Goal: Transaction & Acquisition: Purchase product/service

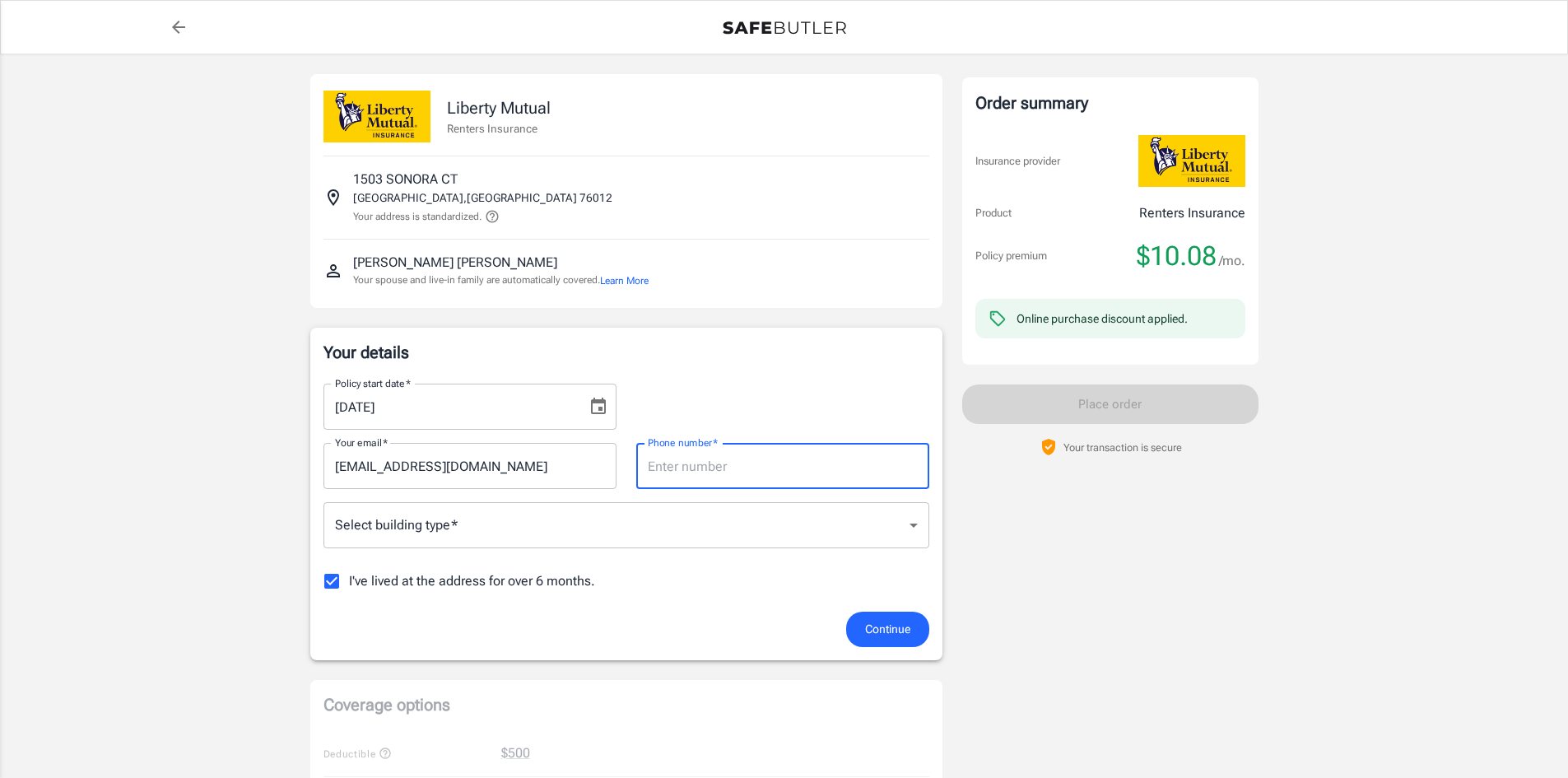
click at [711, 474] on input "Phone number   *" at bounding box center [782, 466] width 293 height 46
type input "8172193925"
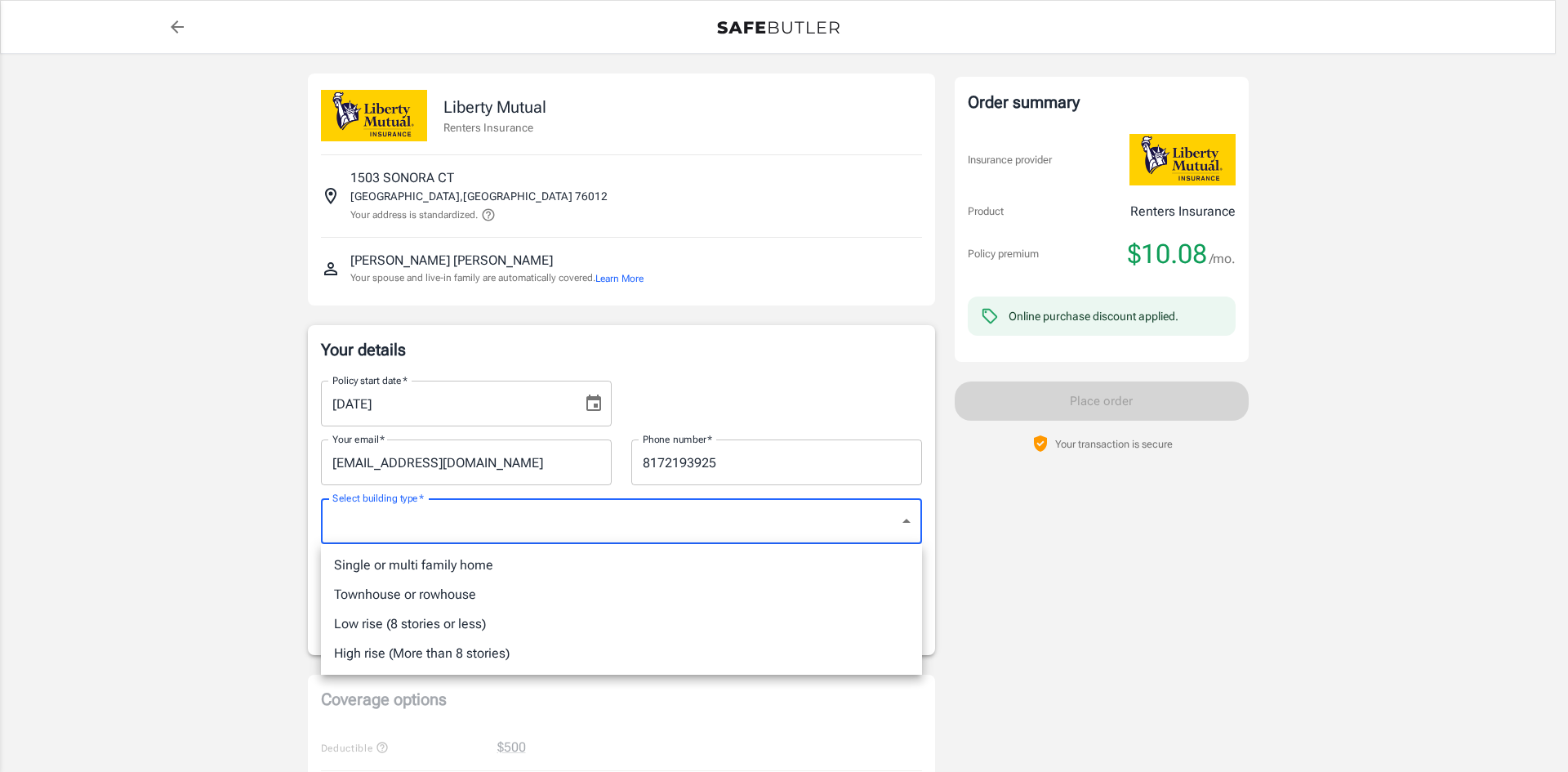
click at [549, 564] on li "Single or multi family home" at bounding box center [622, 564] width 601 height 29
type input "singlefamily"
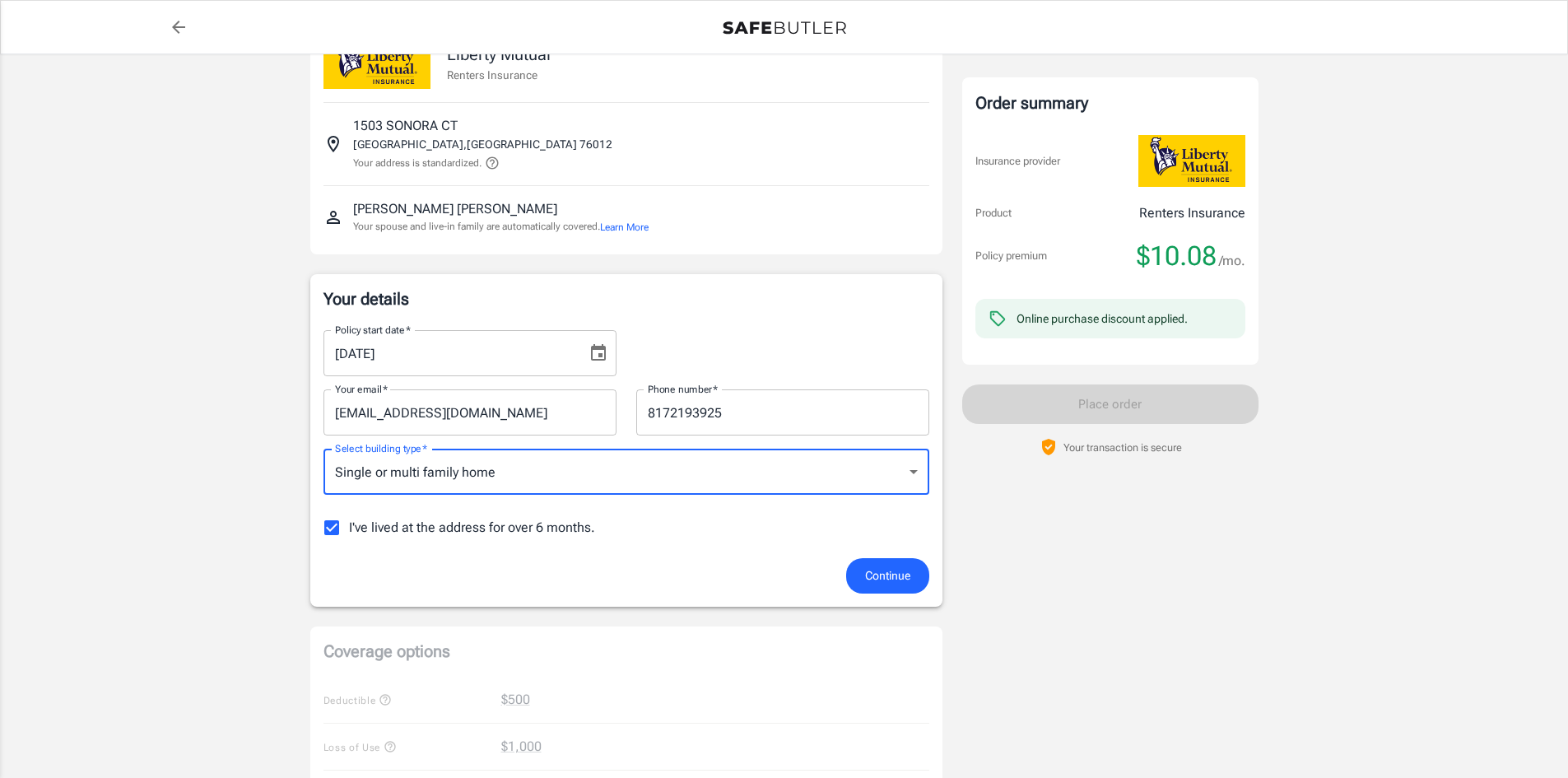
scroll to position [83, 0]
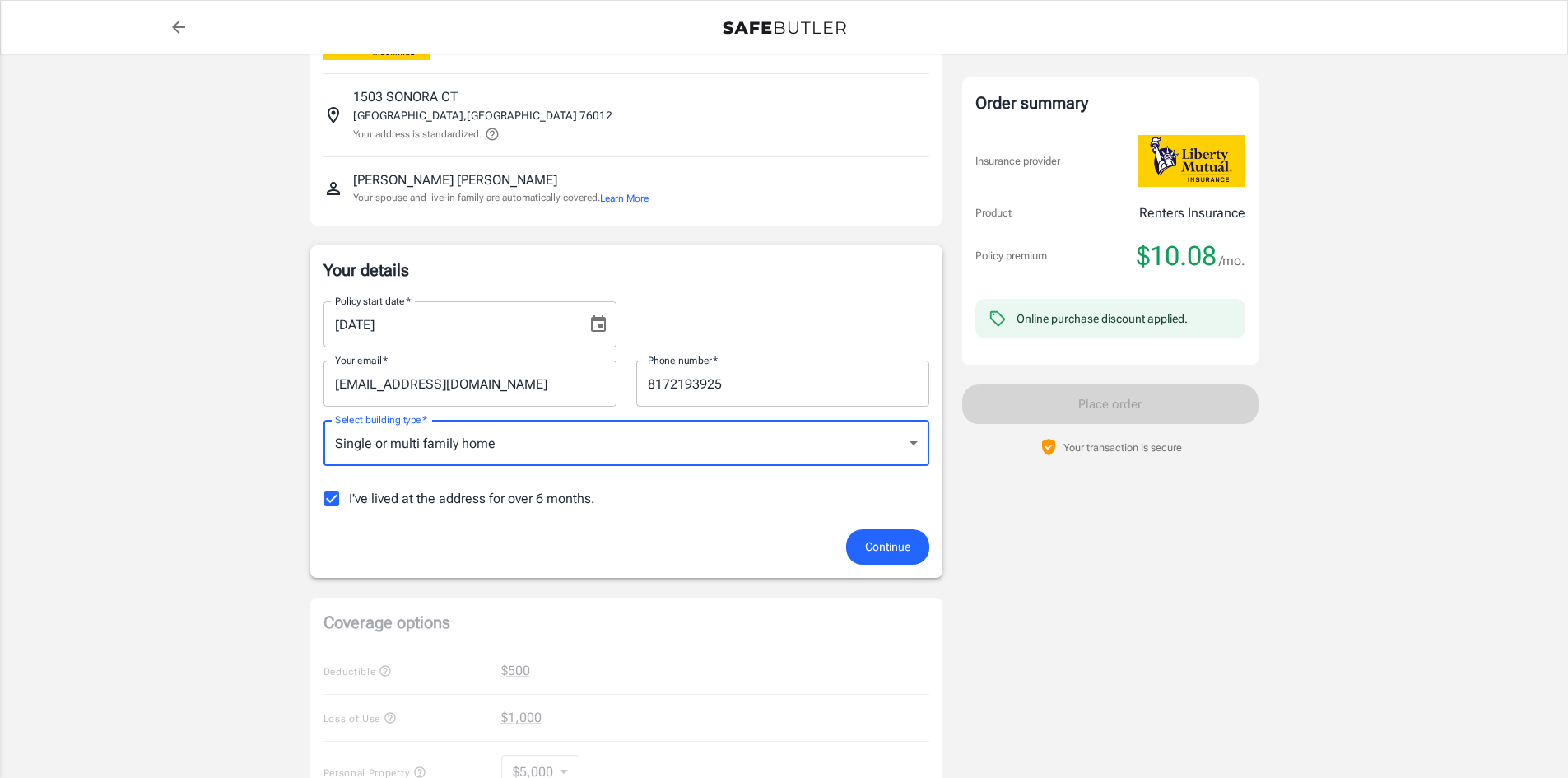
click at [331, 494] on input "I've lived at the address for over 6 months." at bounding box center [331, 498] width 35 height 35
checkbox input "false"
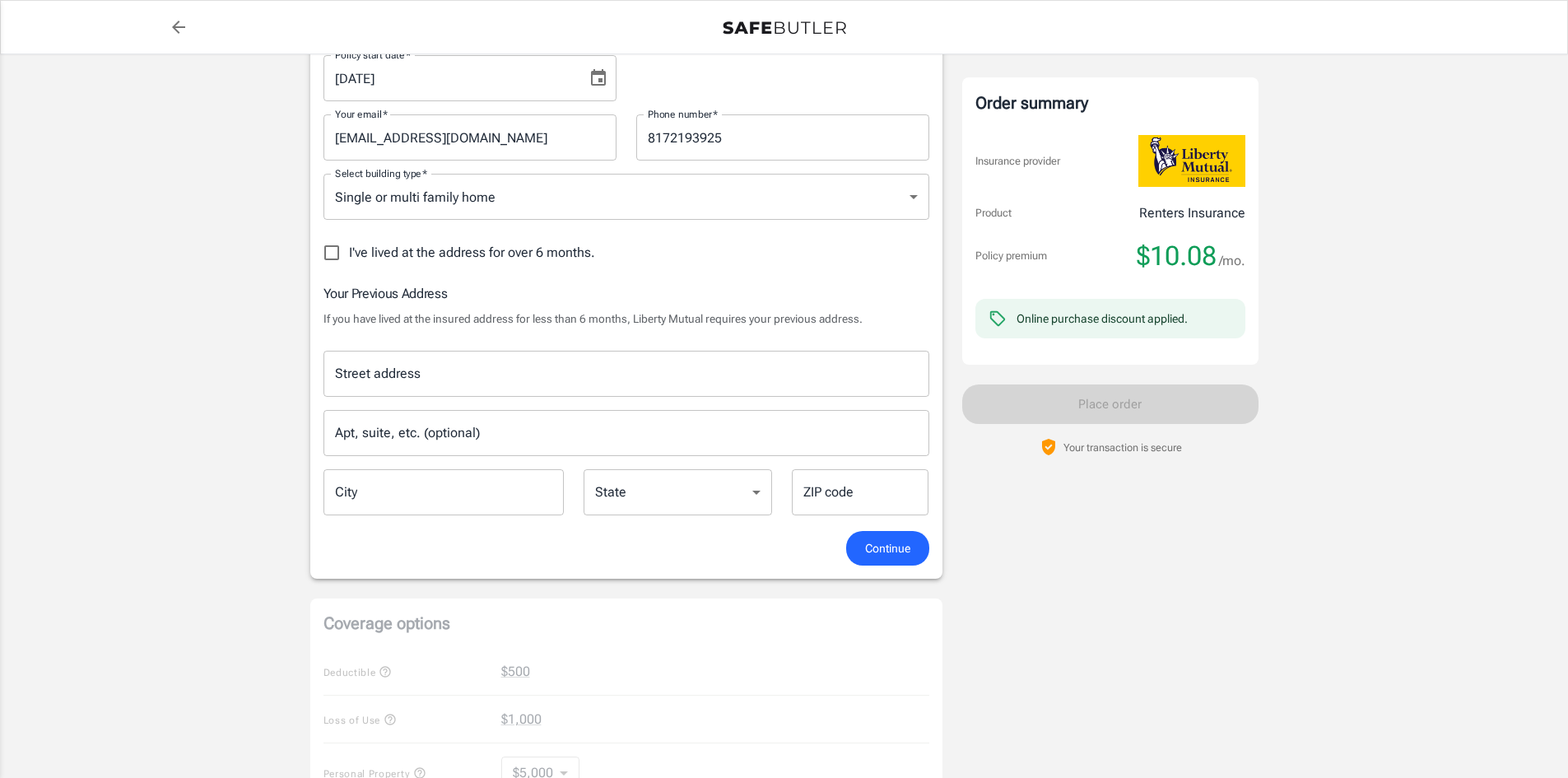
scroll to position [329, 0]
click at [402, 370] on input "Street address" at bounding box center [626, 372] width 591 height 31
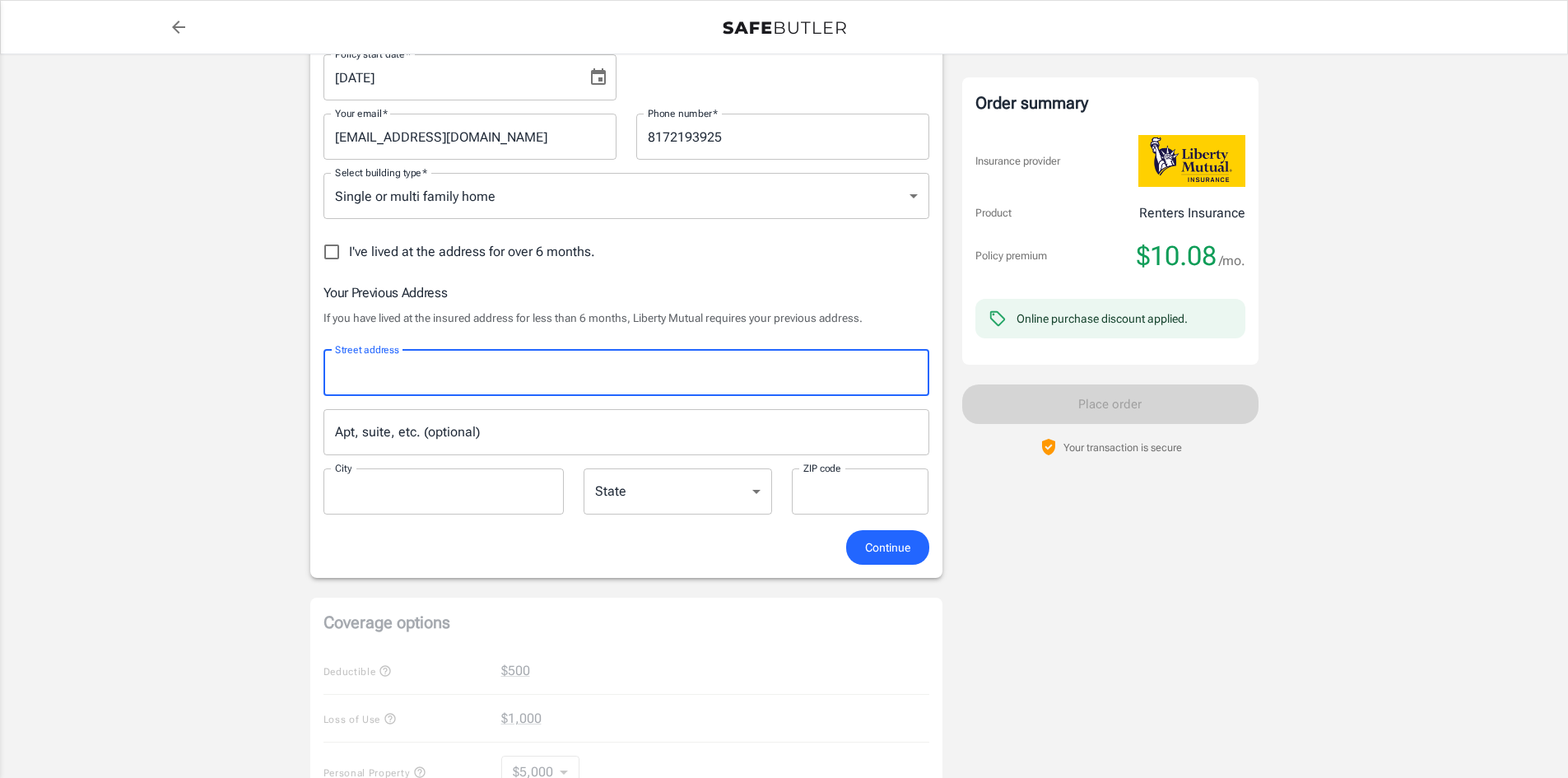
type input "[STREET_ADDRESS]"
type input "[GEOGRAPHIC_DATA]"
type input "76001"
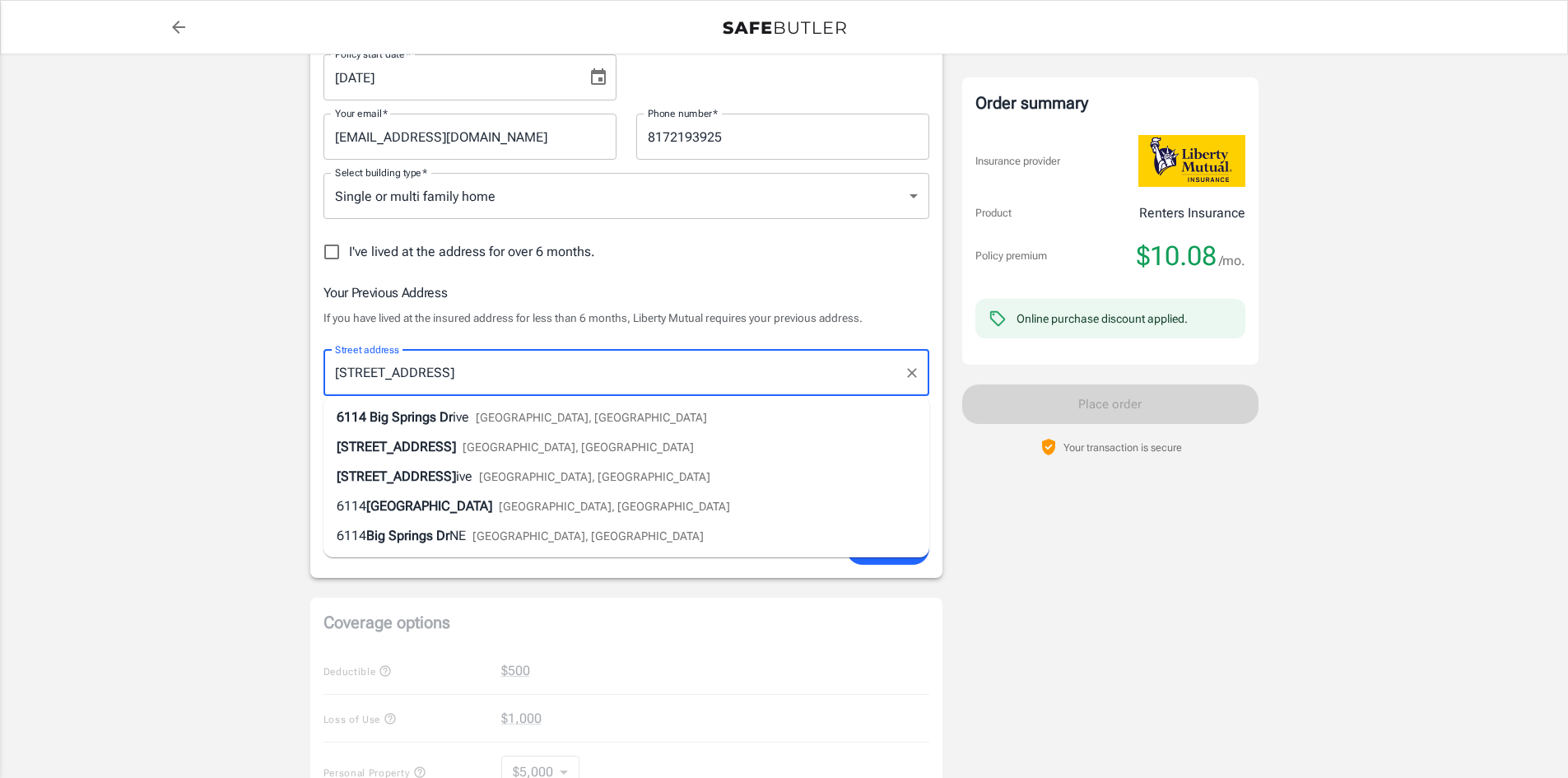
click at [516, 403] on li "[STREET_ADDRESS]" at bounding box center [626, 417] width 606 height 29
type input "[STREET_ADDRESS]"
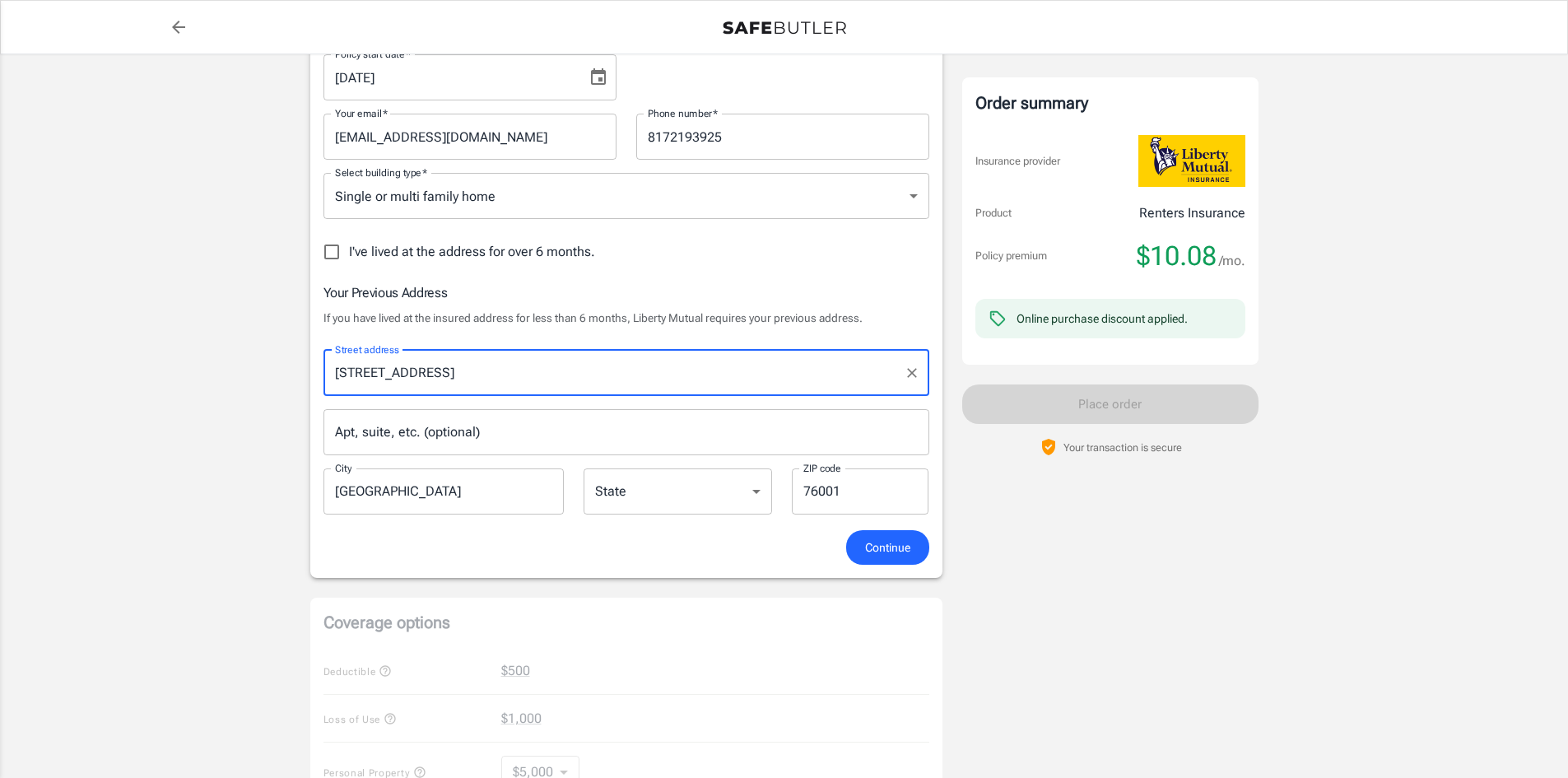
select select "[GEOGRAPHIC_DATA]"
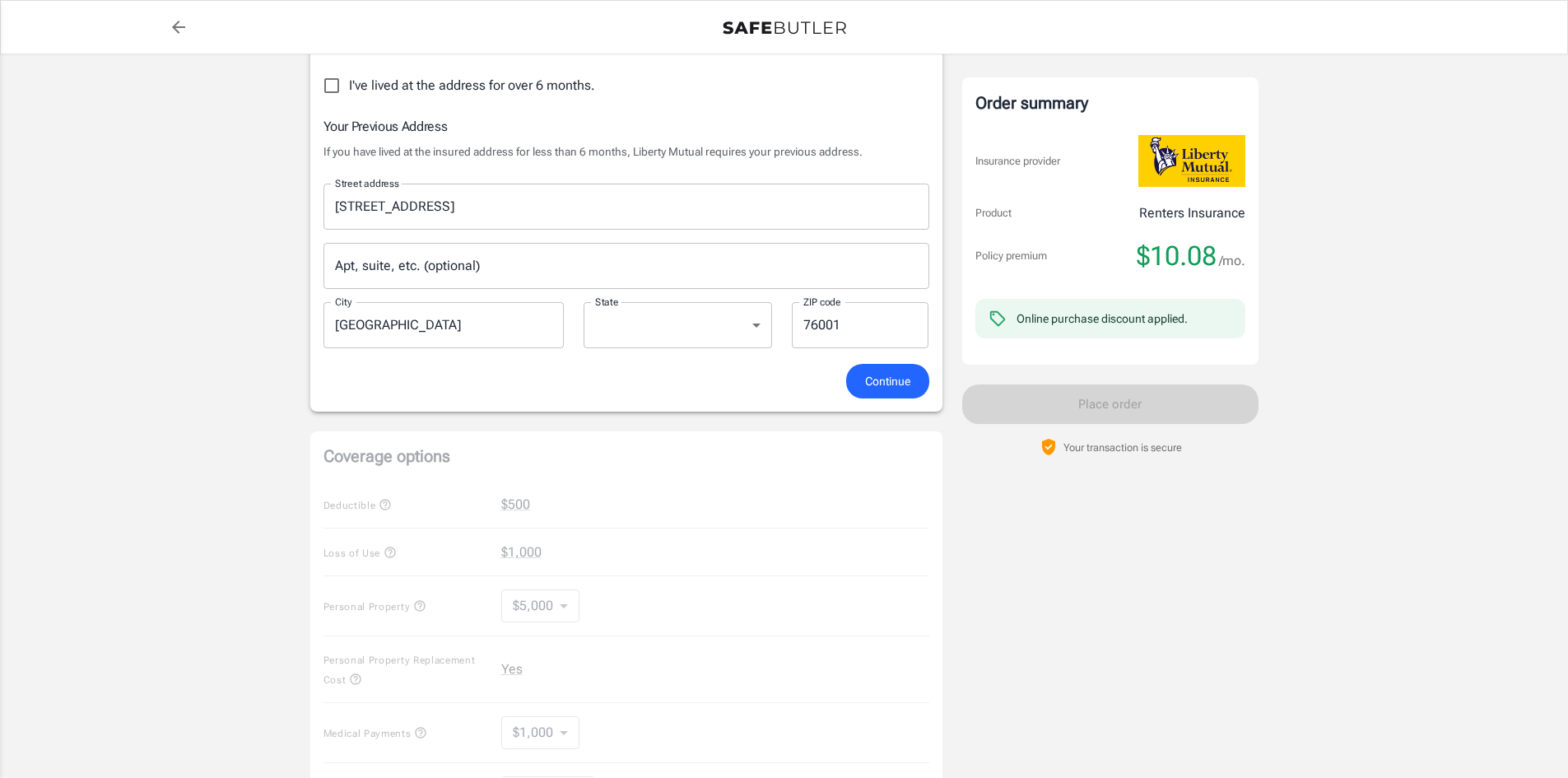
scroll to position [577, 0]
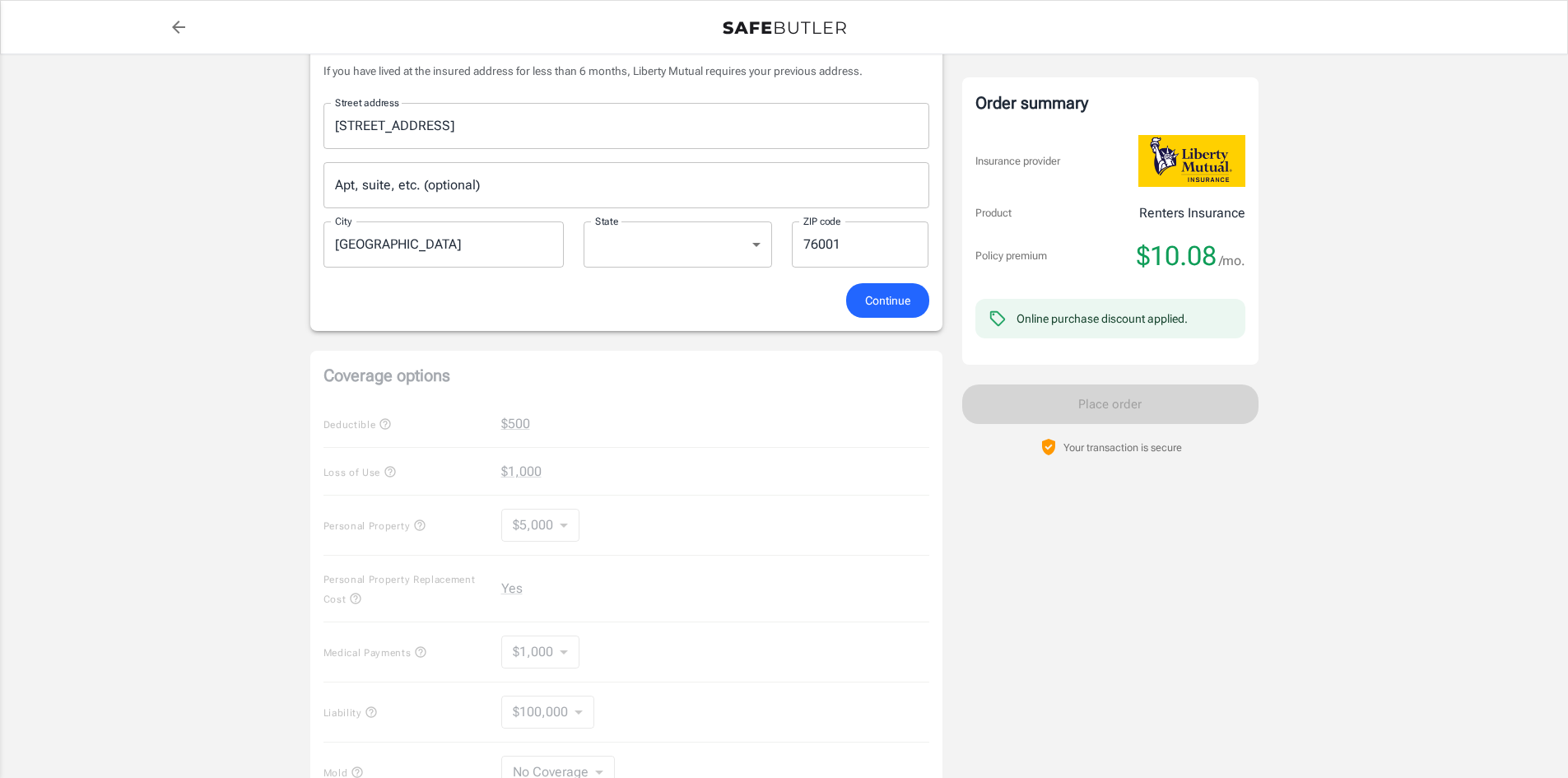
click at [889, 298] on span "Continue" at bounding box center [887, 301] width 45 height 20
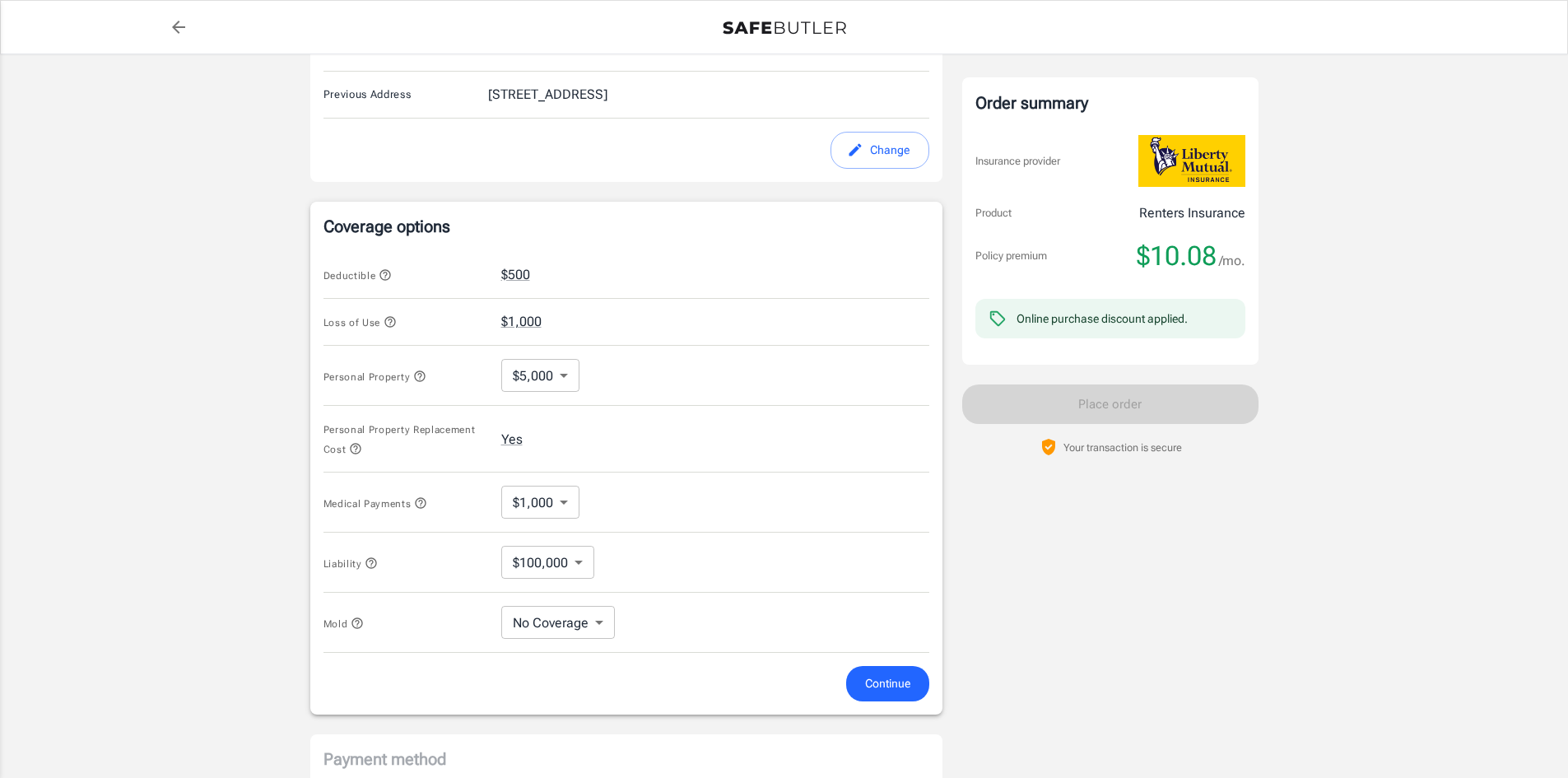
scroll to position [610, 0]
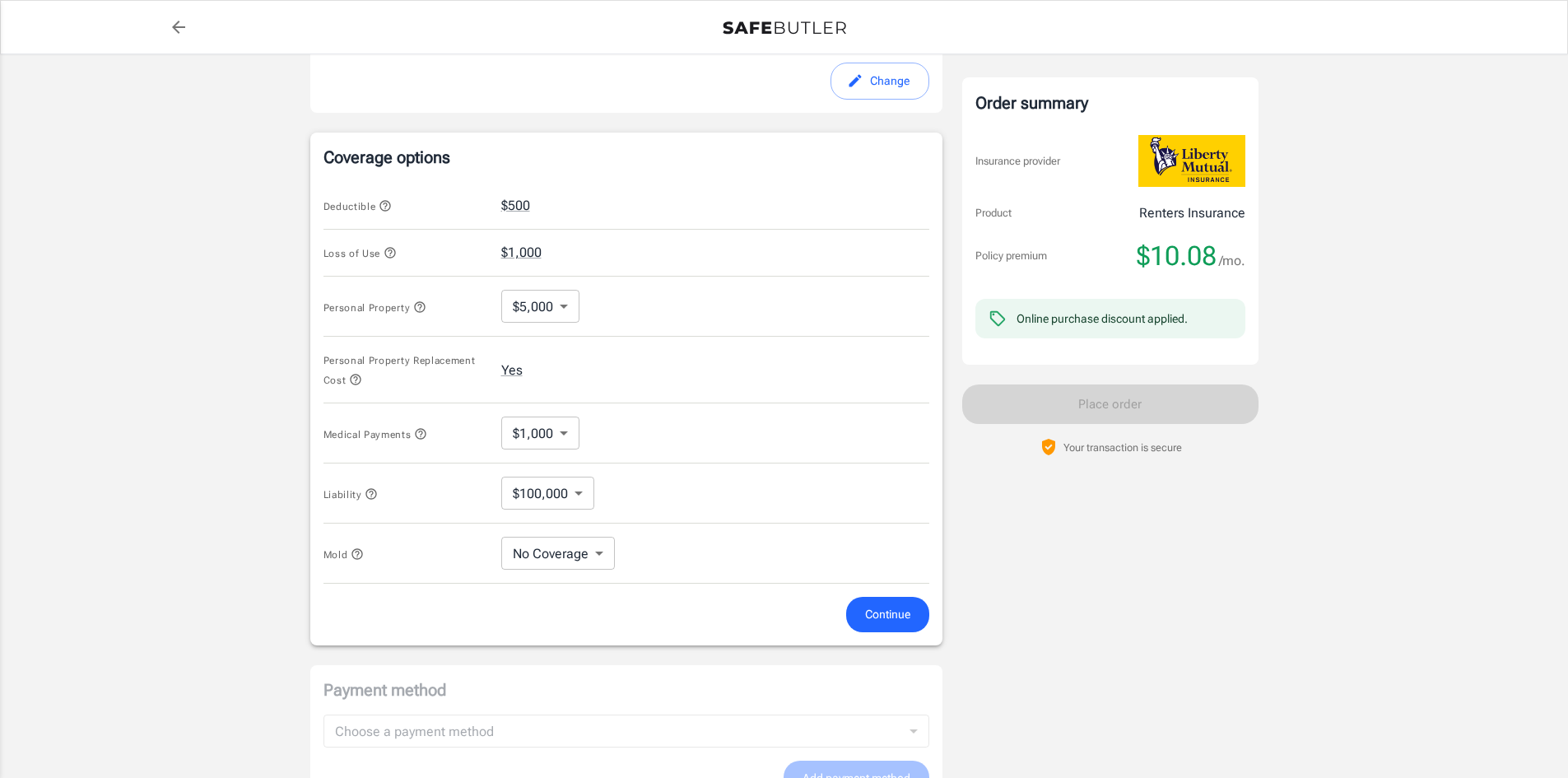
click at [883, 619] on span "Continue" at bounding box center [887, 614] width 45 height 20
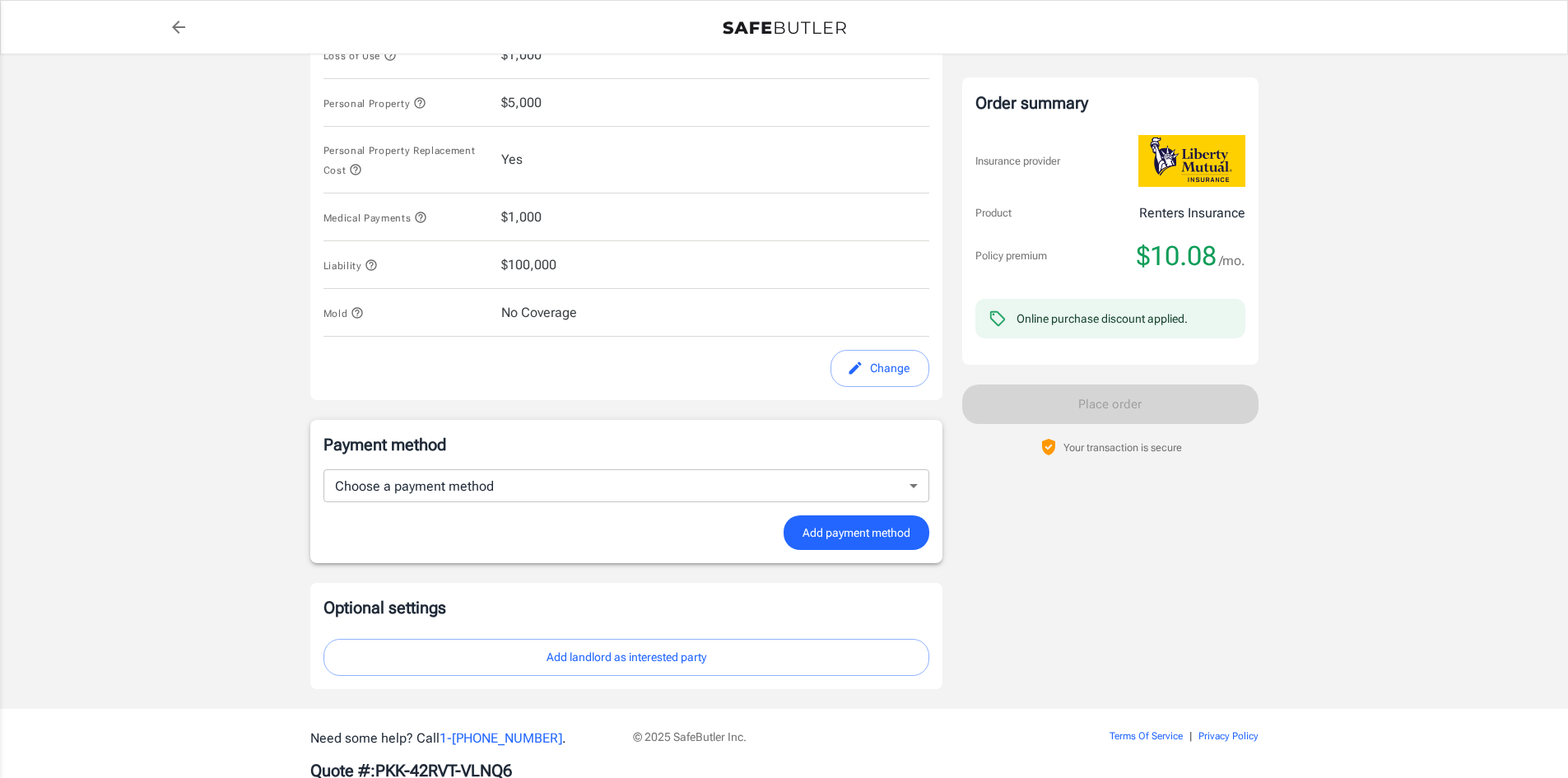
scroll to position [853, 0]
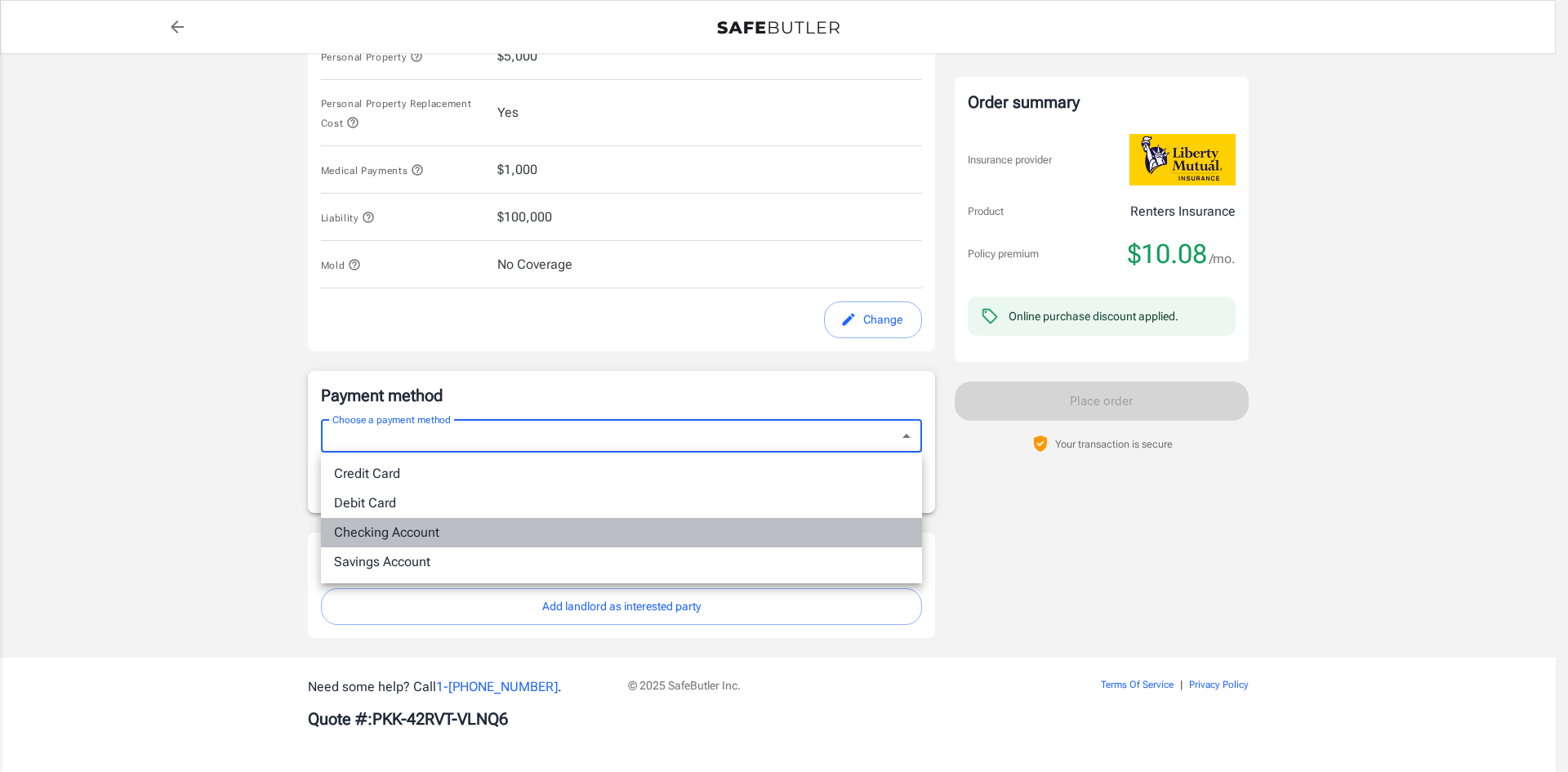
click at [652, 531] on li "Checking Account" at bounding box center [622, 532] width 601 height 29
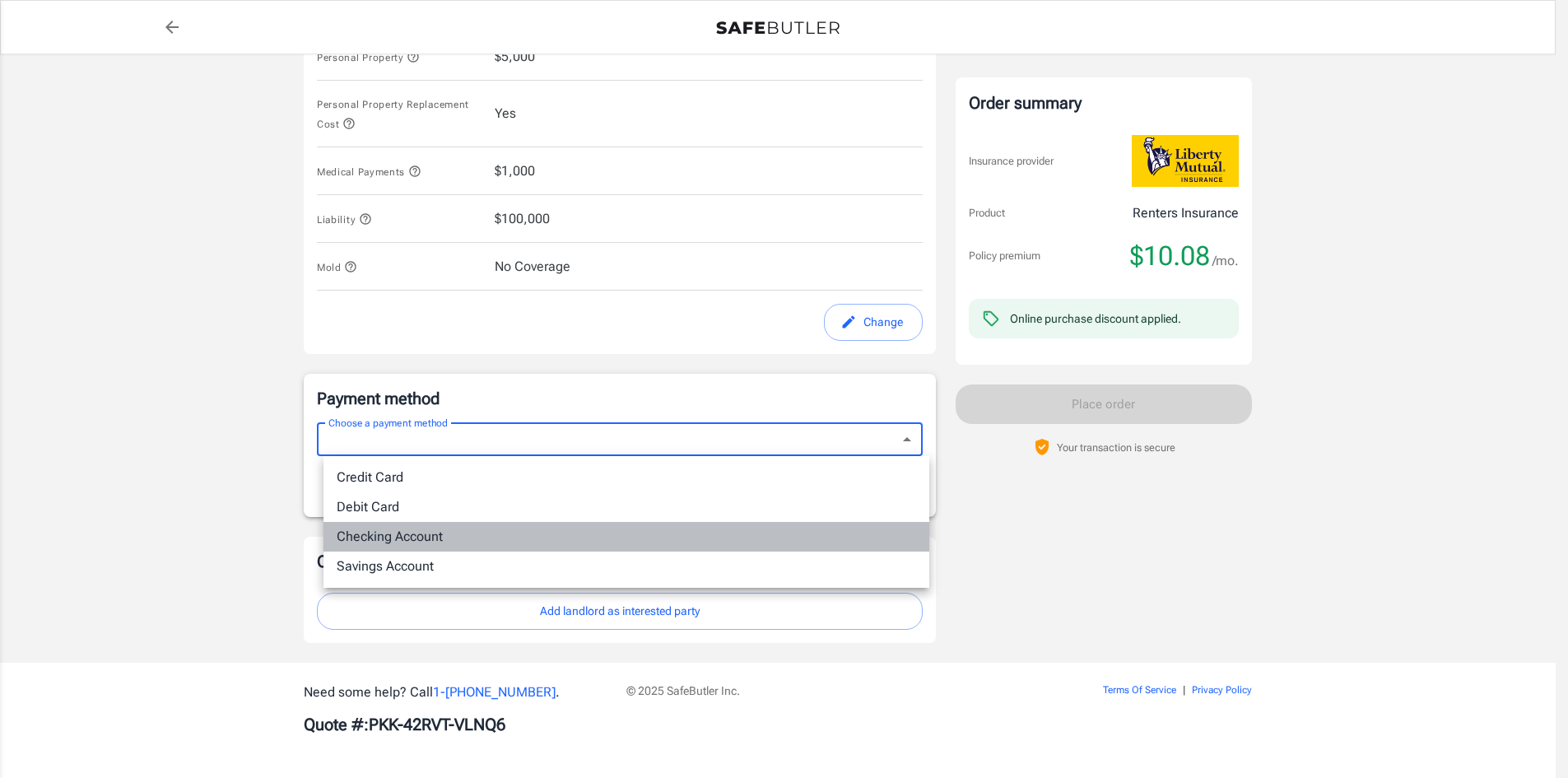
type input "checking"
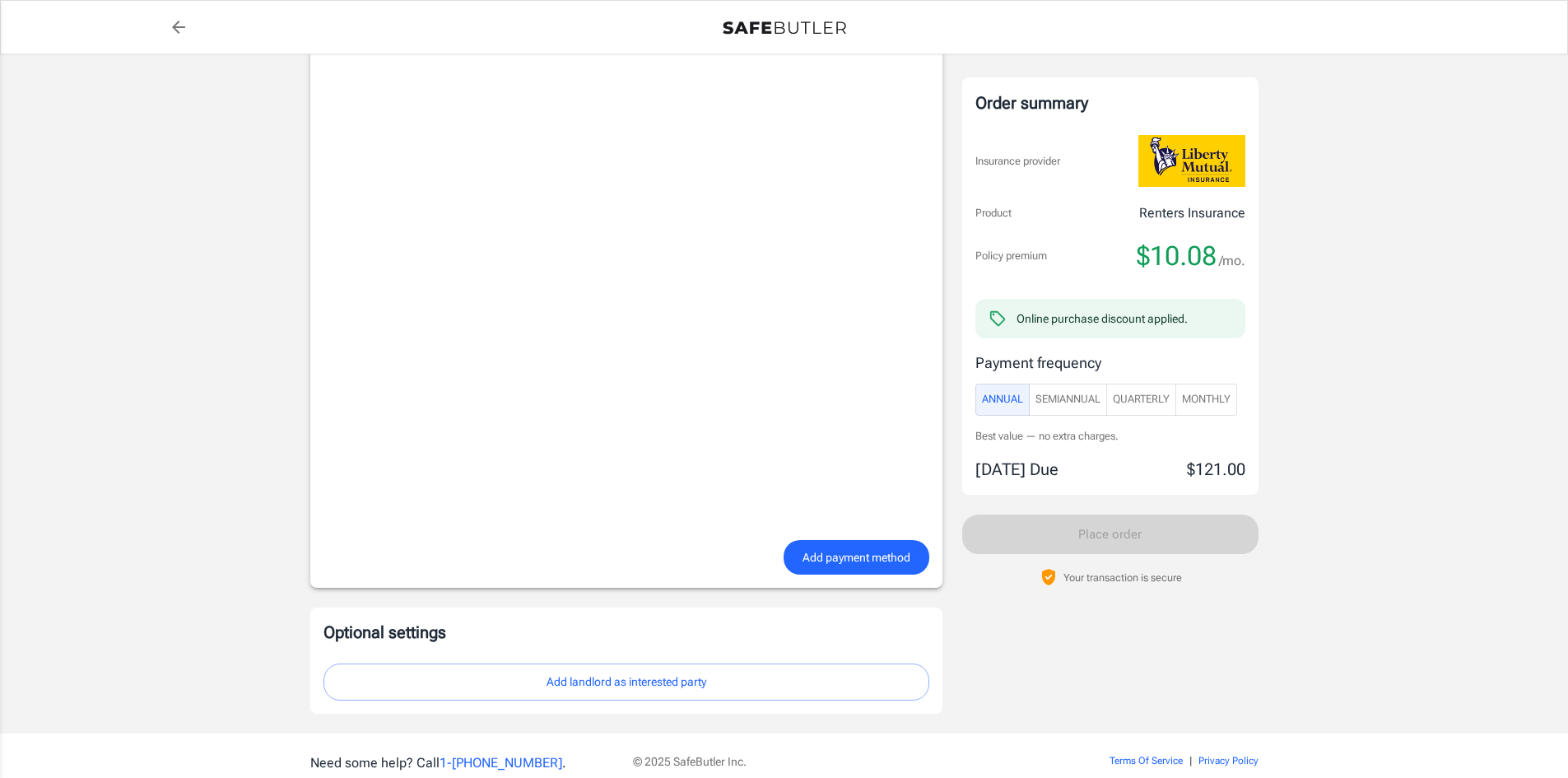
scroll to position [1265, 0]
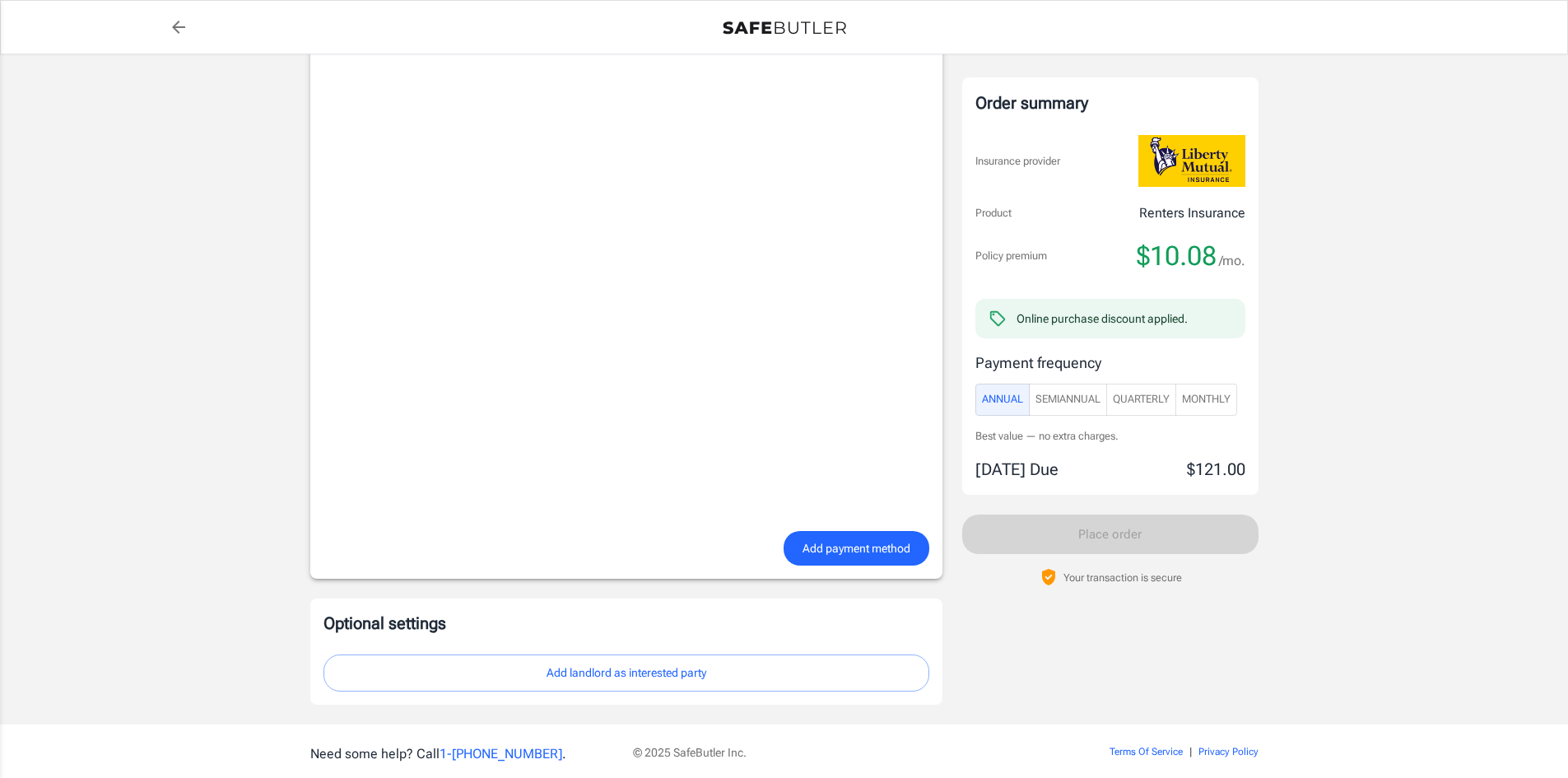
click at [853, 548] on span "Add payment method" at bounding box center [856, 548] width 108 height 20
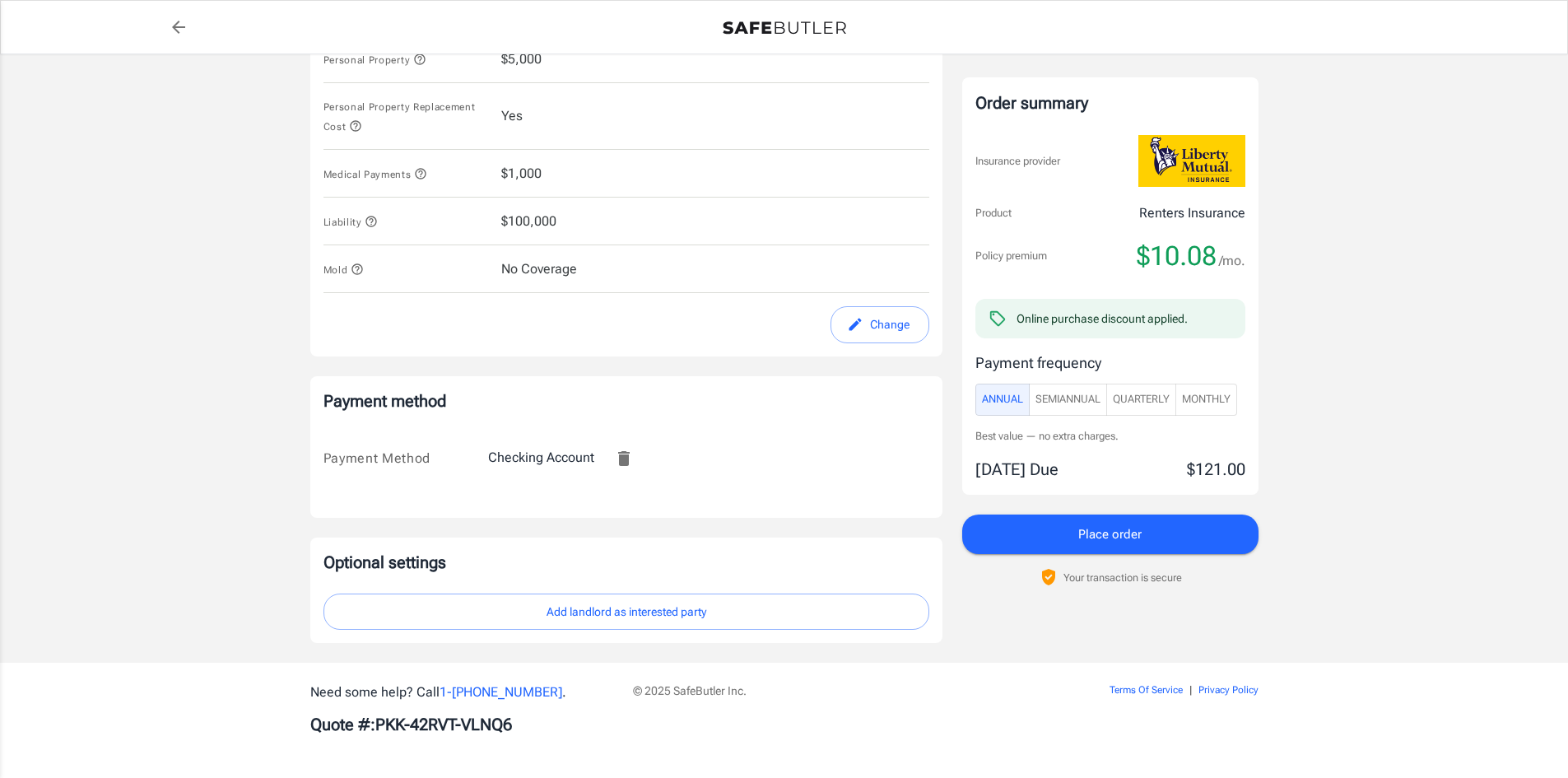
scroll to position [851, 0]
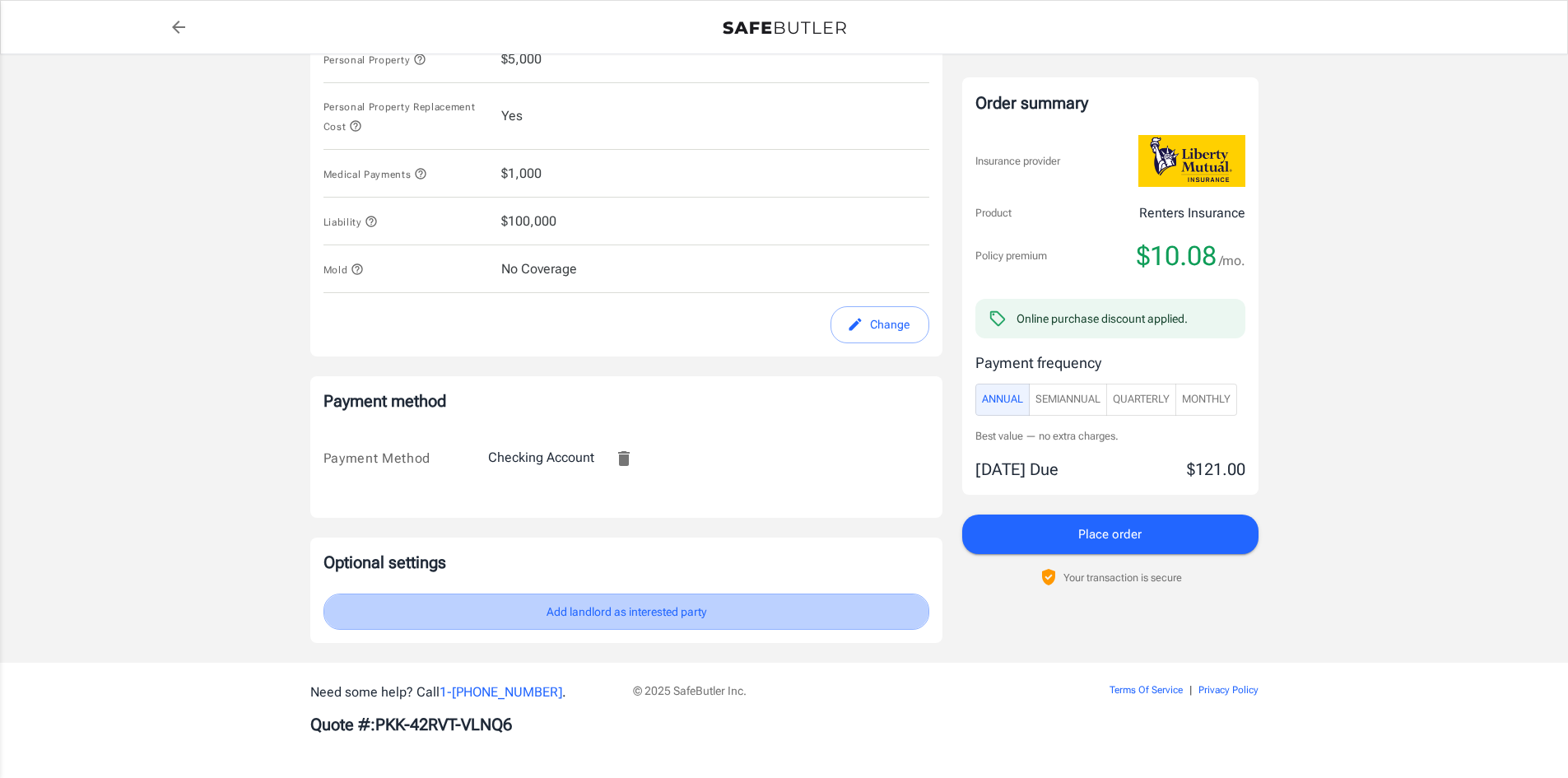
click at [654, 615] on button "Add landlord as interested party" at bounding box center [626, 612] width 606 height 37
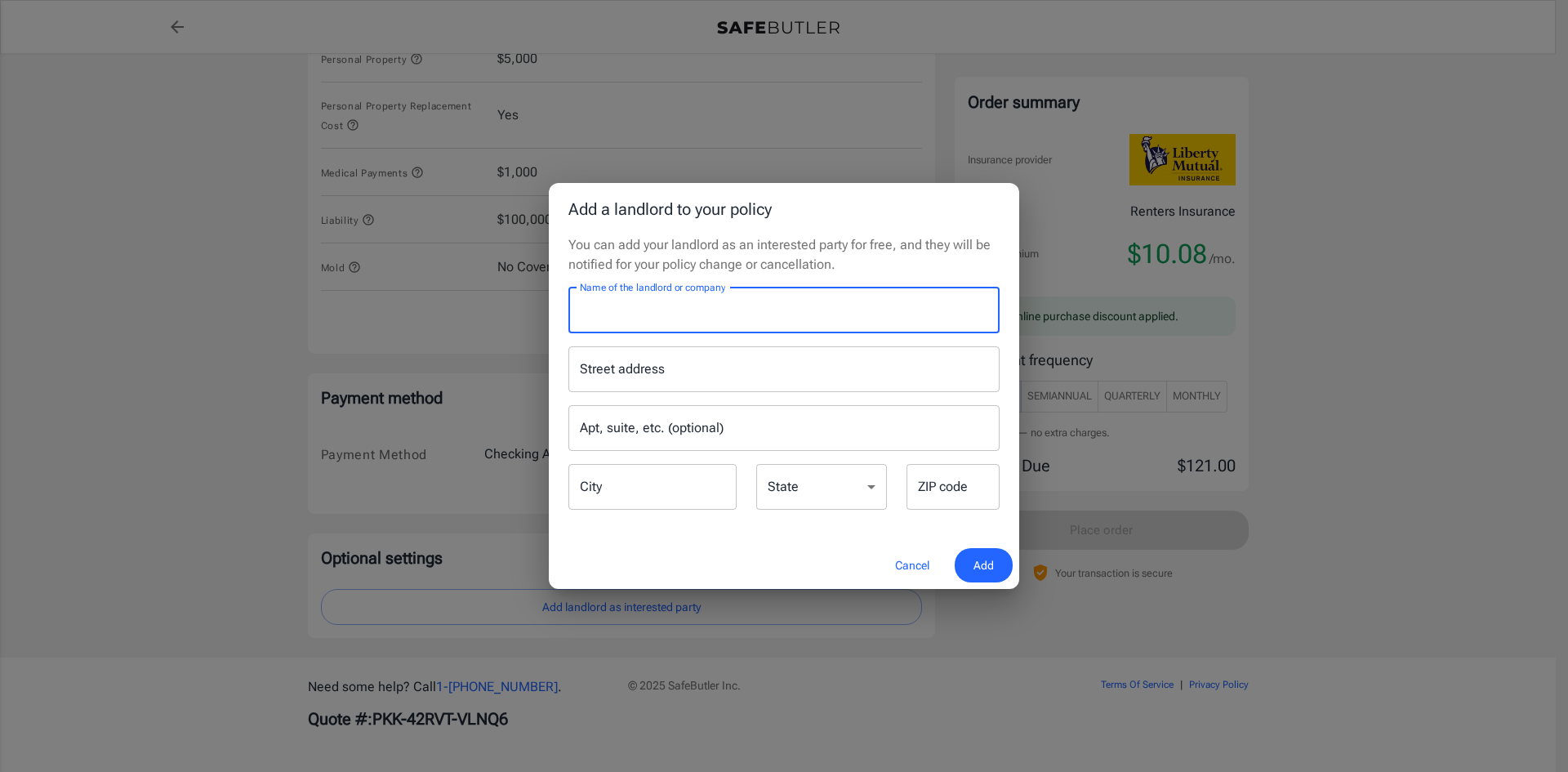
click at [671, 307] on input "Name of the landlord or company" at bounding box center [784, 311] width 431 height 46
paste input "[PERSON_NAME] Realty"
type input "[PERSON_NAME] Realty"
click at [642, 372] on input "Street address" at bounding box center [784, 369] width 417 height 31
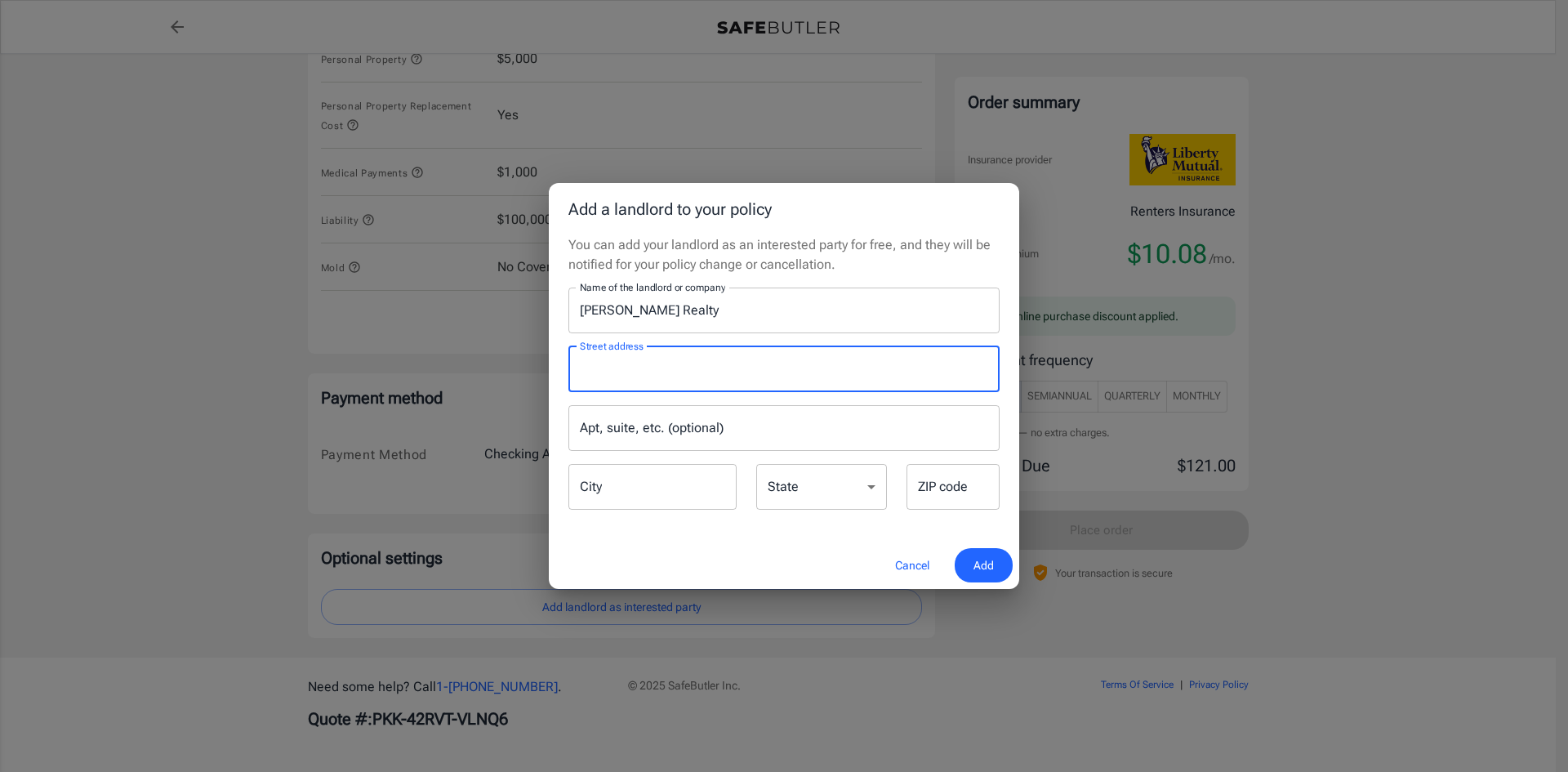
paste input "[STREET_ADDRESS][PERSON_NAME]"
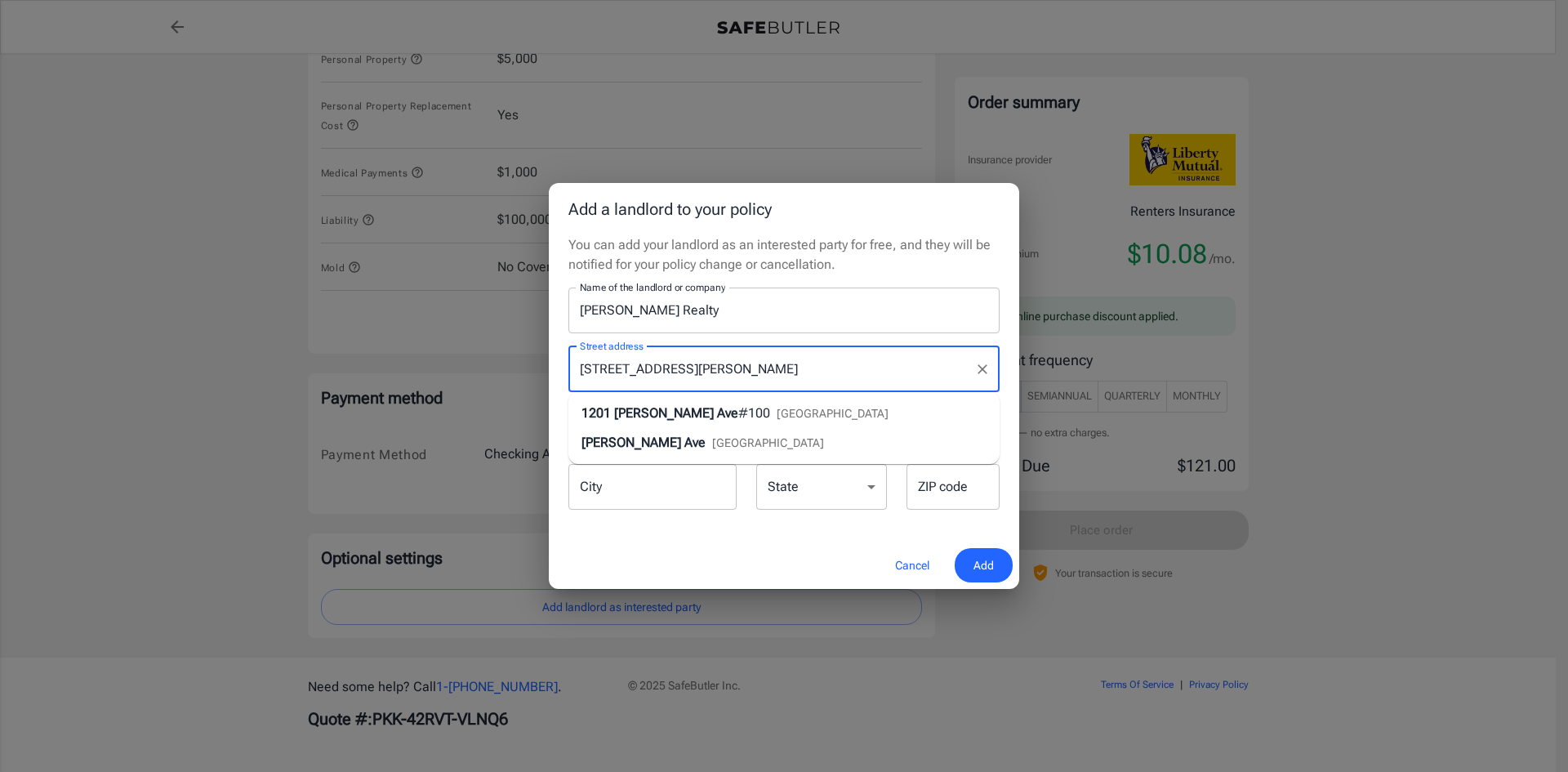
click at [738, 412] on span "#100" at bounding box center [754, 413] width 32 height 16
type input "[STREET_ADDRESS][PERSON_NAME]"
type input "[GEOGRAPHIC_DATA]"
select select "[GEOGRAPHIC_DATA]"
type input "76104"
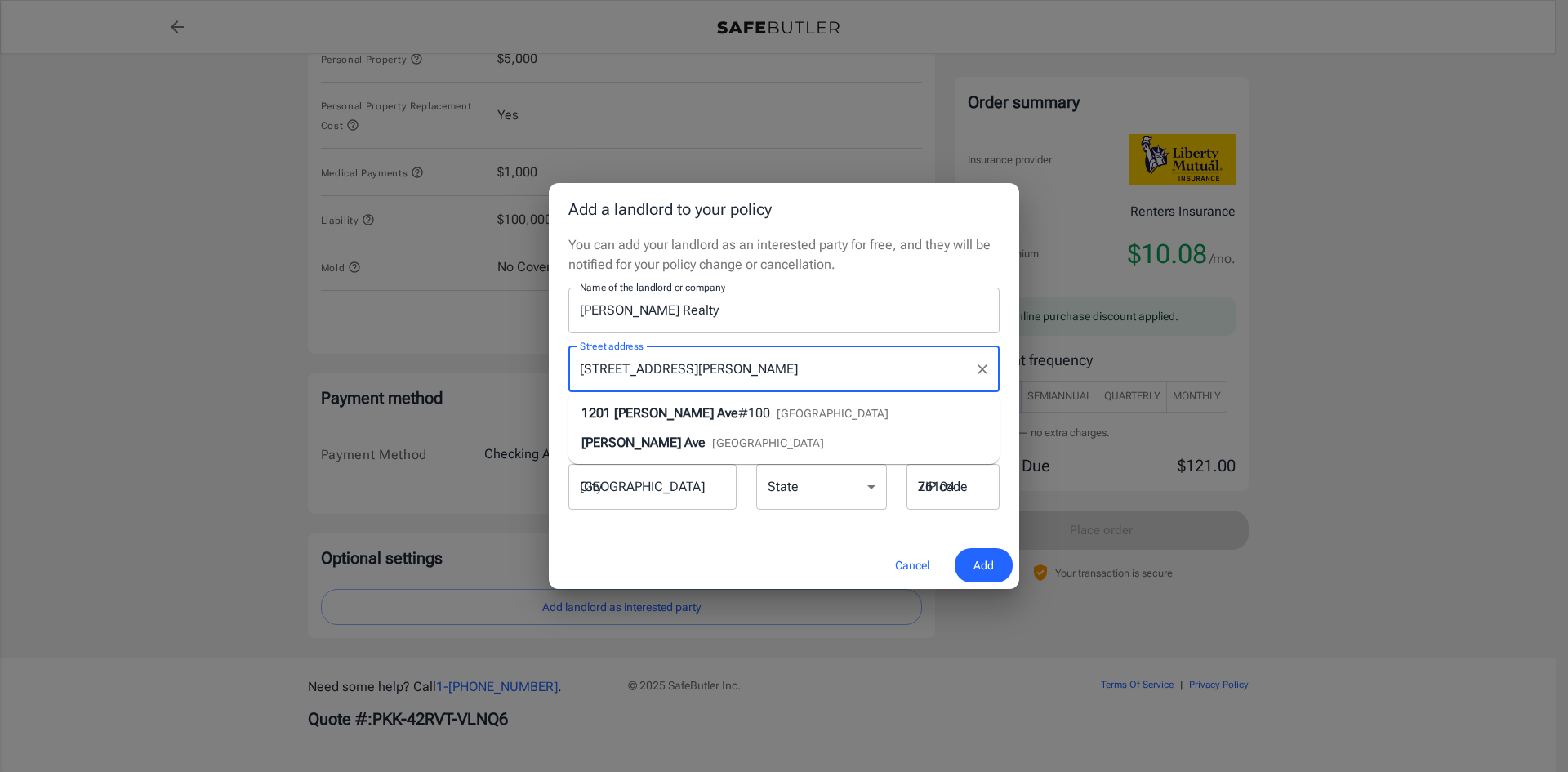
type input "[STREET_ADDRESS][PERSON_NAME]"
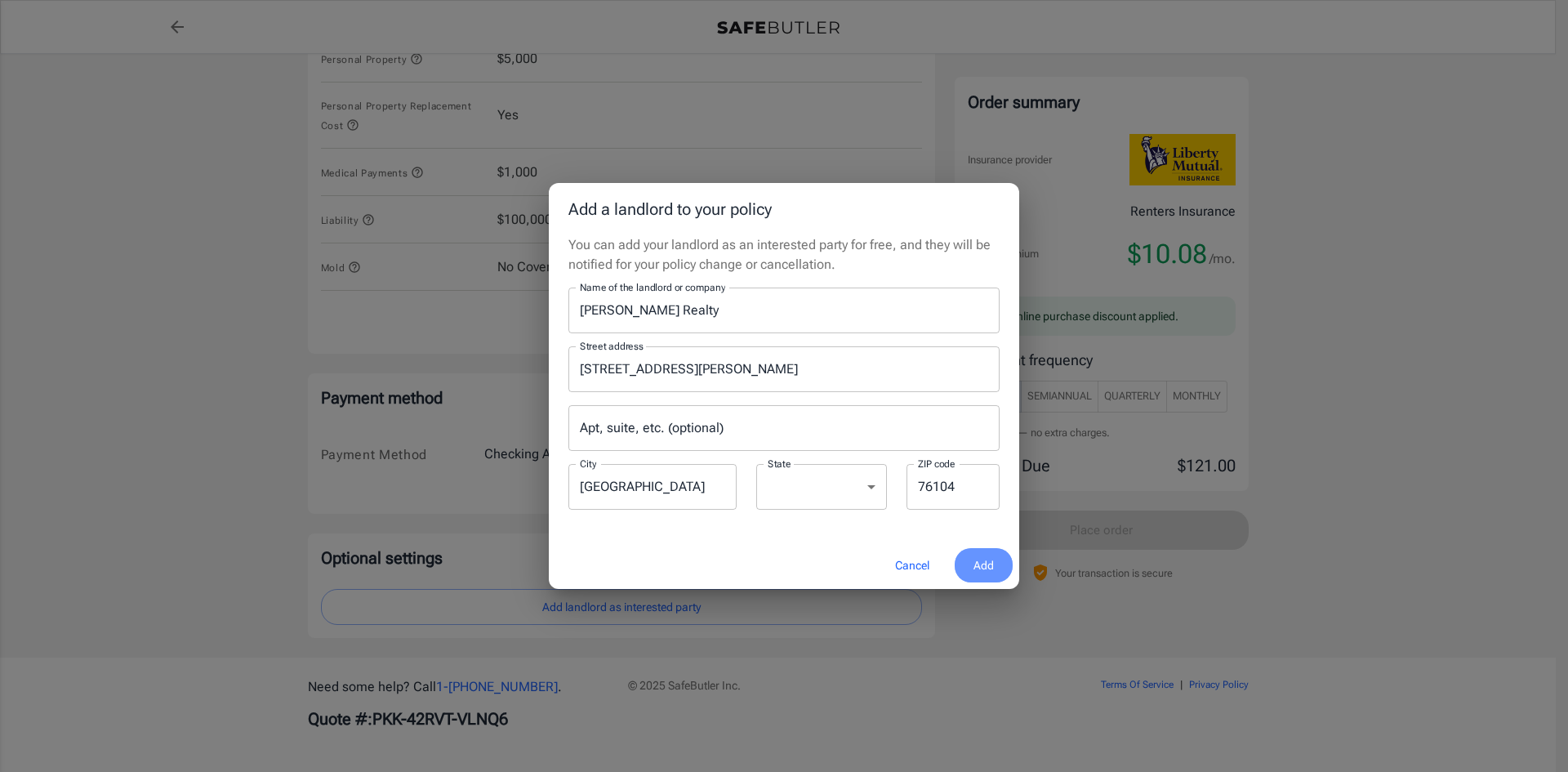
click at [989, 564] on span "Add" at bounding box center [984, 565] width 20 height 20
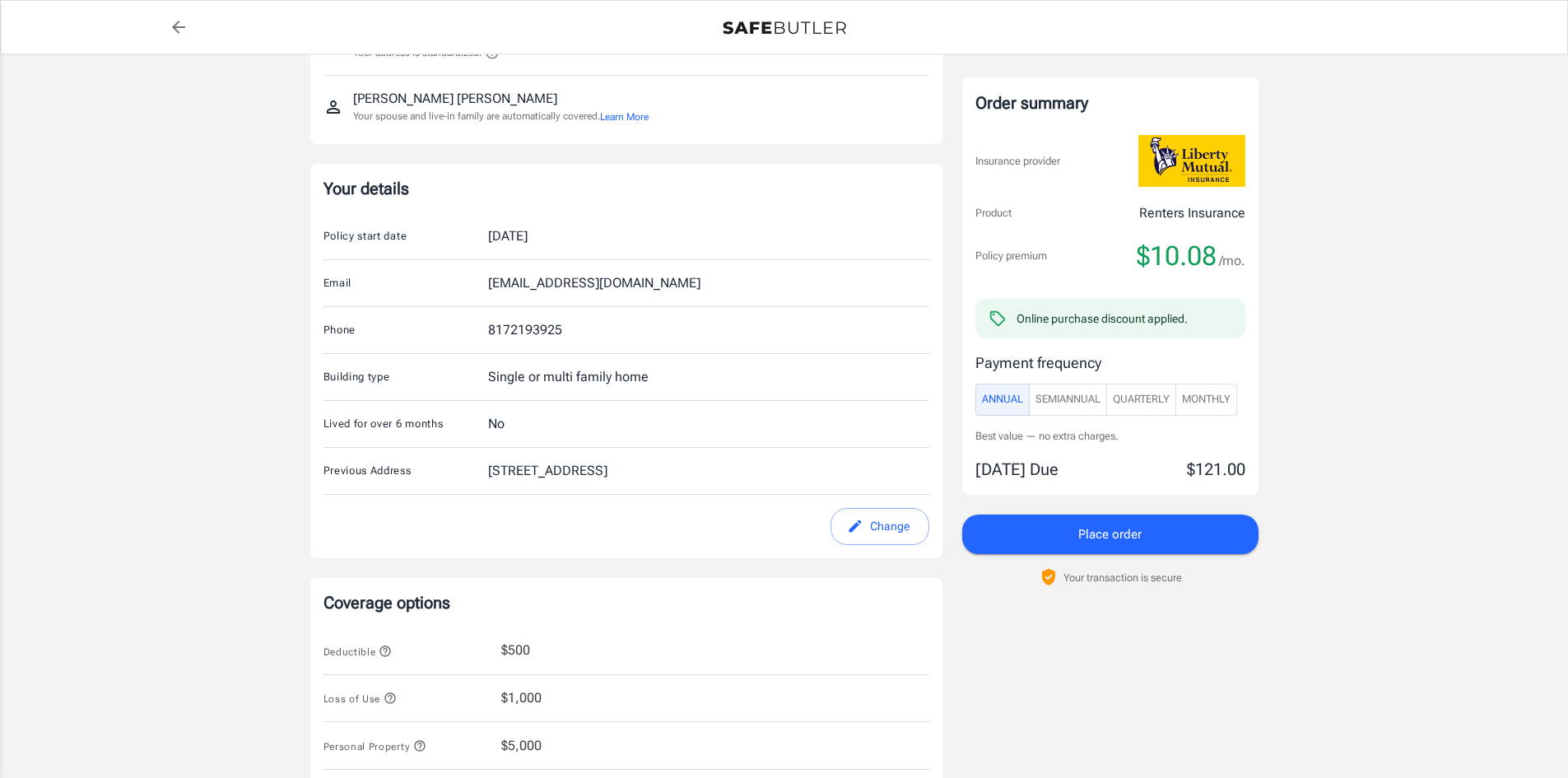
scroll to position [0, 0]
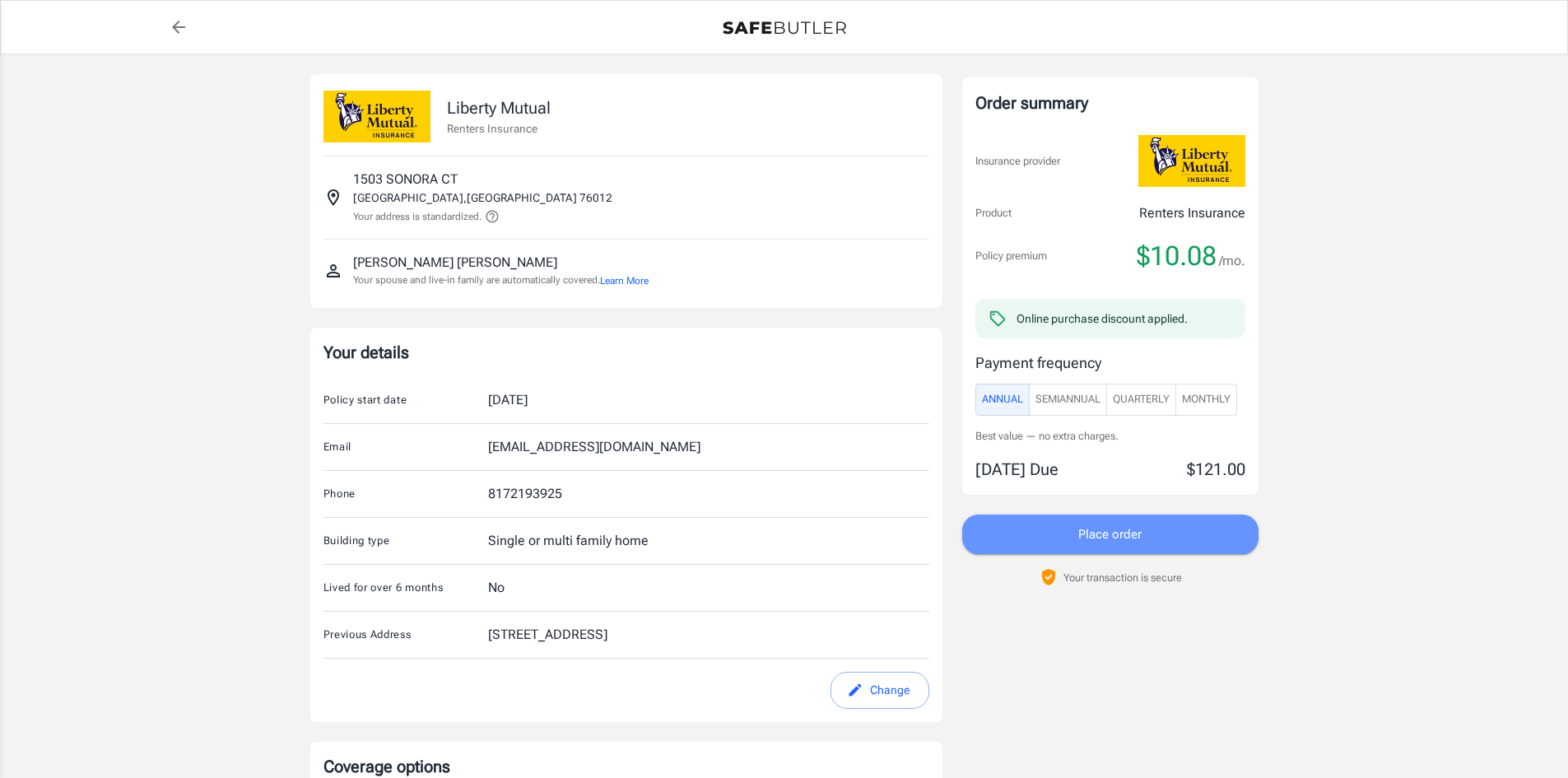
click at [1118, 535] on span "Place order" at bounding box center [1110, 534] width 63 height 21
